Goal: Information Seeking & Learning: Learn about a topic

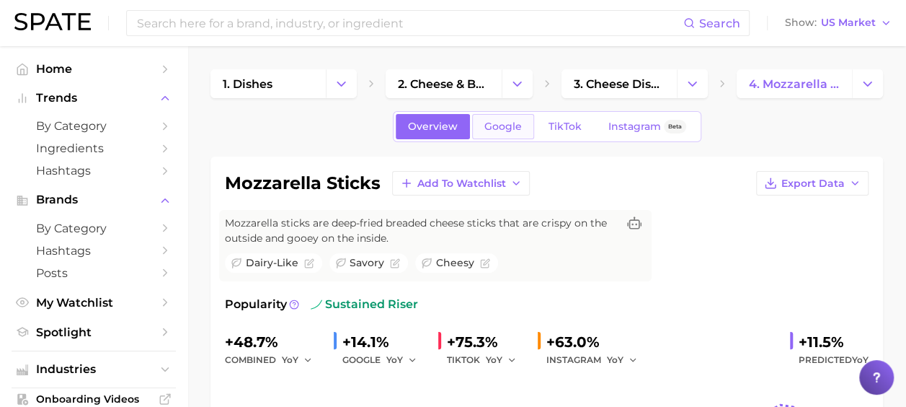
click at [490, 125] on span "Google" at bounding box center [503, 126] width 37 height 12
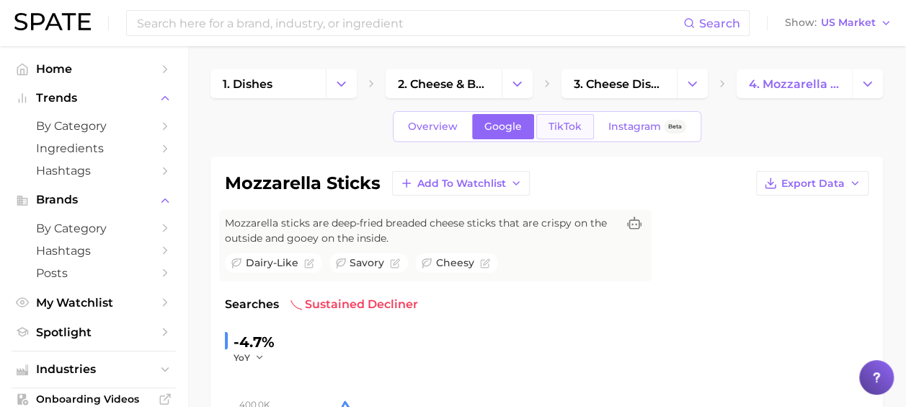
click at [569, 128] on span "TikTok" at bounding box center [565, 126] width 33 height 12
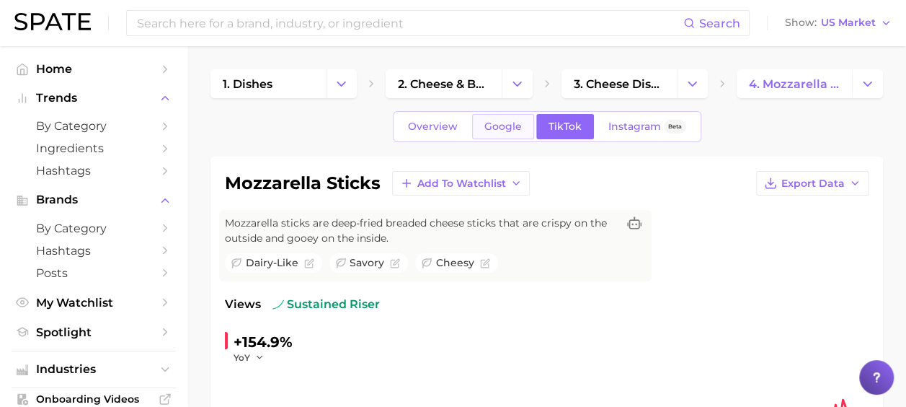
click at [499, 121] on span "Google" at bounding box center [503, 126] width 37 height 12
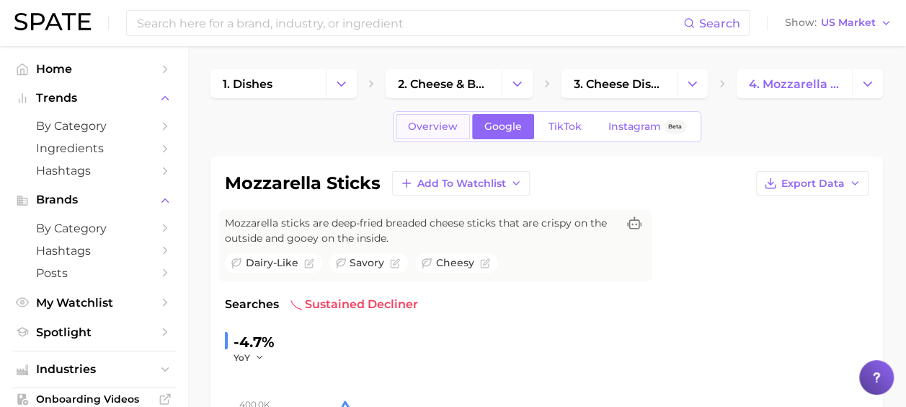
click at [457, 120] on span "Overview" at bounding box center [433, 126] width 50 height 12
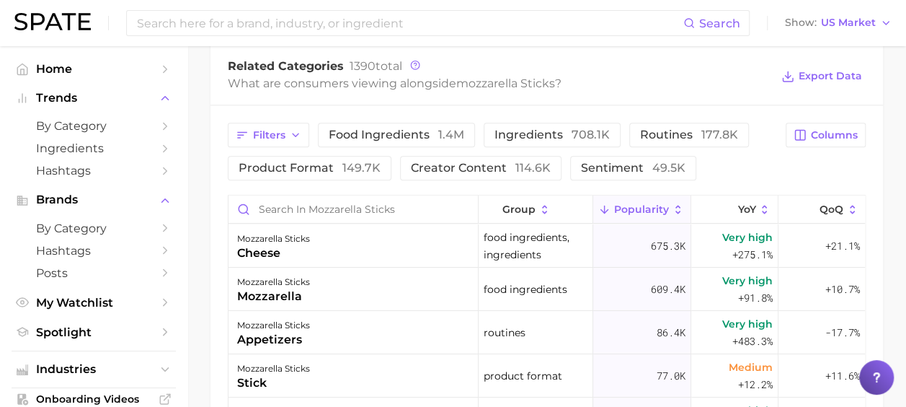
scroll to position [649, 0]
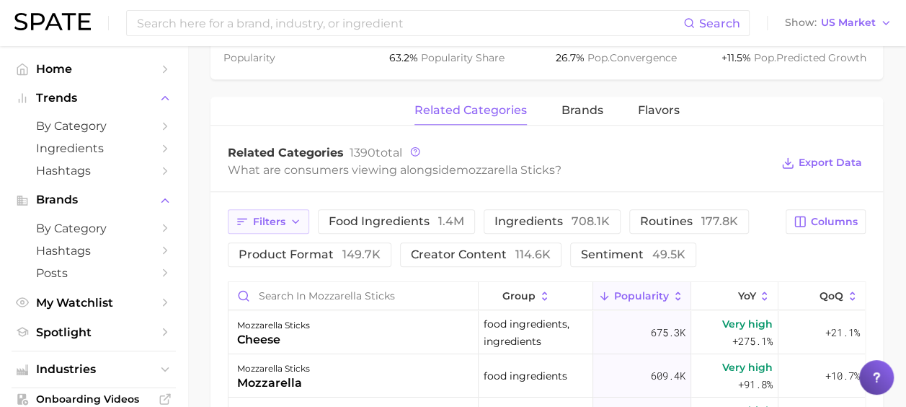
click at [280, 218] on span "Filters" at bounding box center [269, 222] width 32 height 12
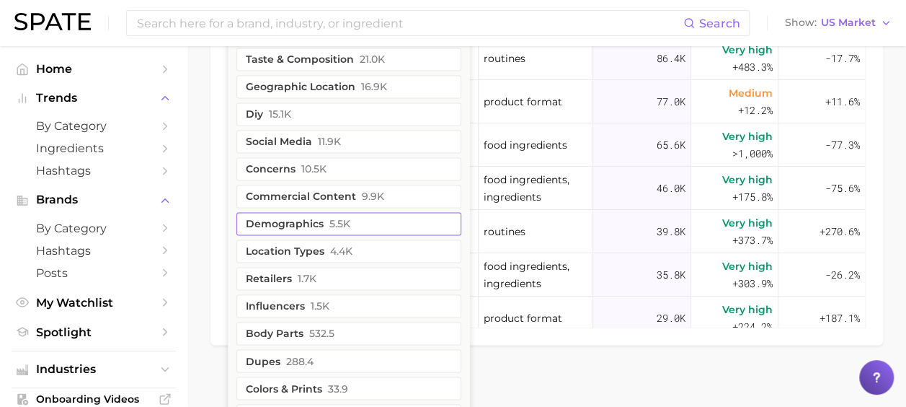
click at [314, 228] on button "demographics 5.5k" at bounding box center [349, 223] width 225 height 23
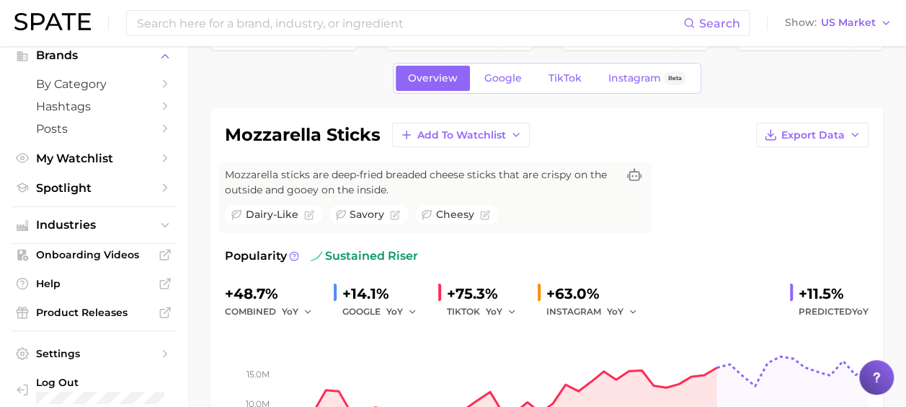
scroll to position [0, 0]
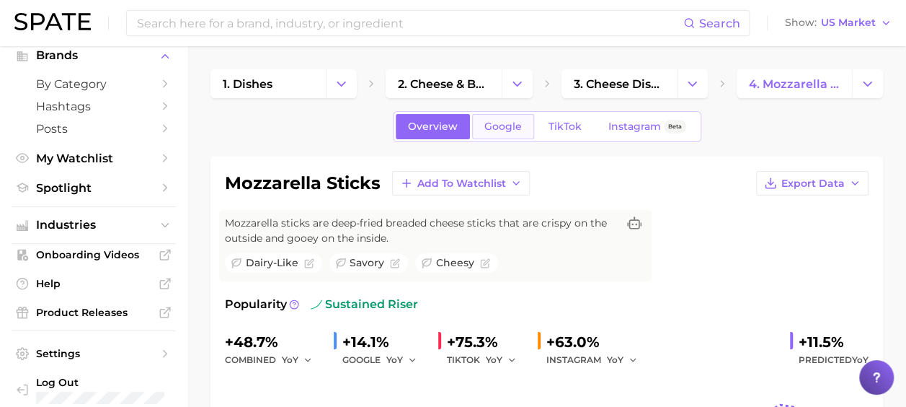
click at [498, 127] on span "Google" at bounding box center [503, 126] width 37 height 12
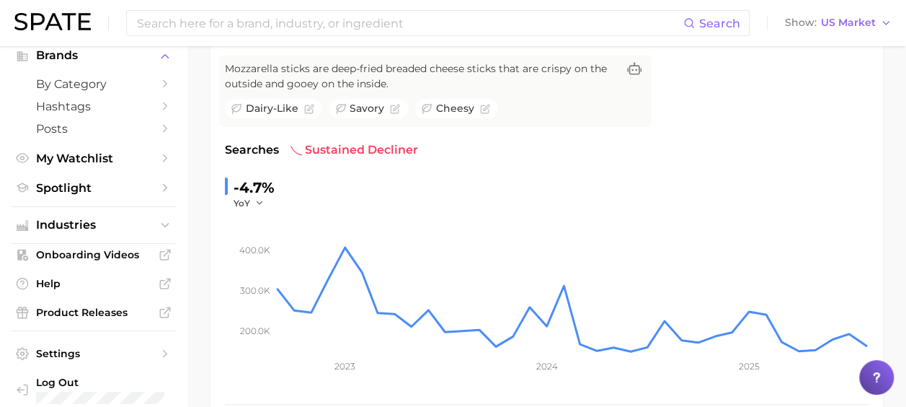
scroll to position [72, 0]
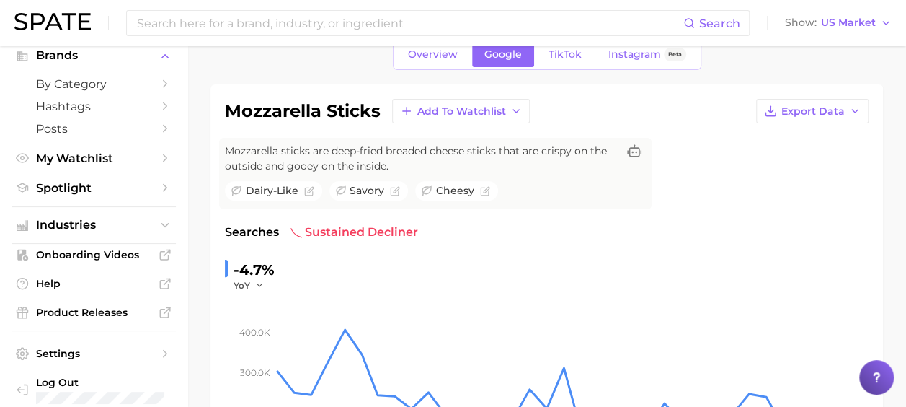
click at [550, 62] on link "TikTok" at bounding box center [565, 54] width 58 height 25
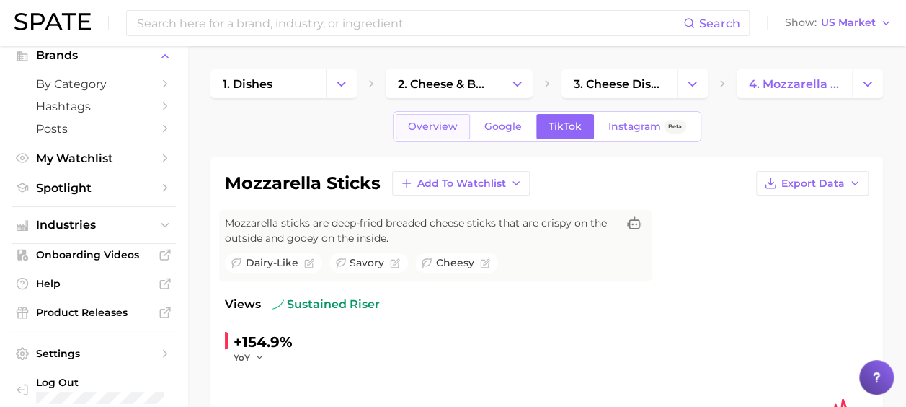
click at [436, 123] on span "Overview" at bounding box center [433, 126] width 50 height 12
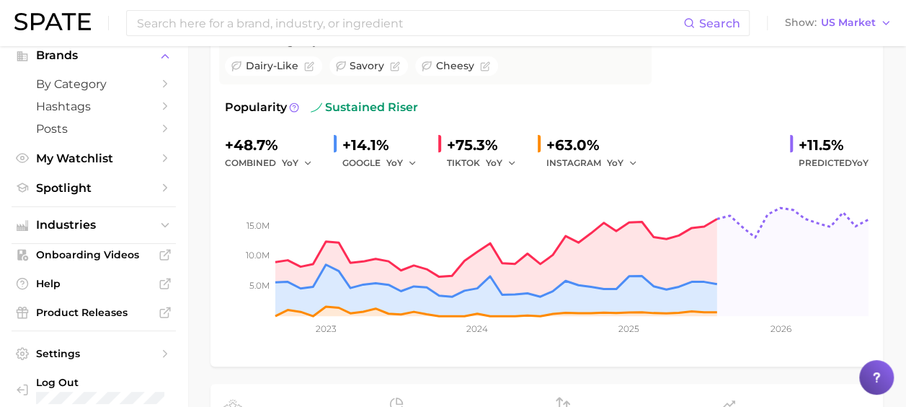
scroll to position [216, 0]
